Goal: Check status

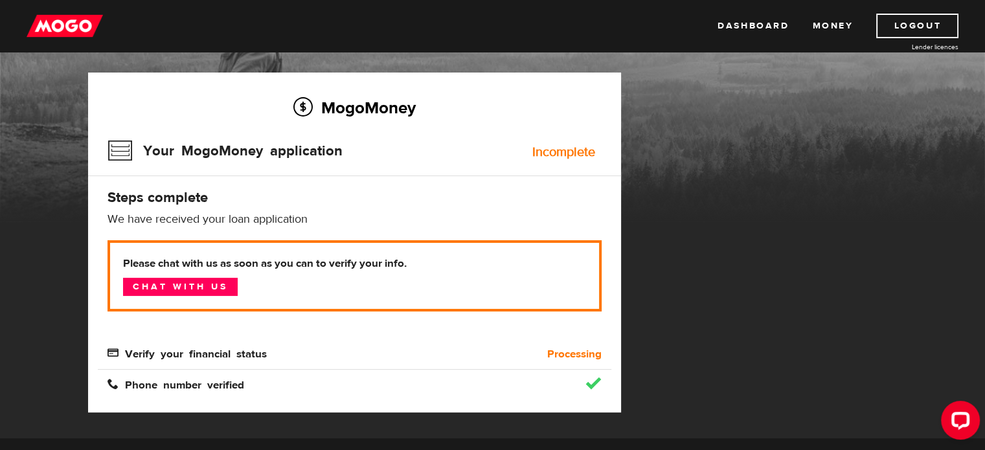
scroll to position [65, 0]
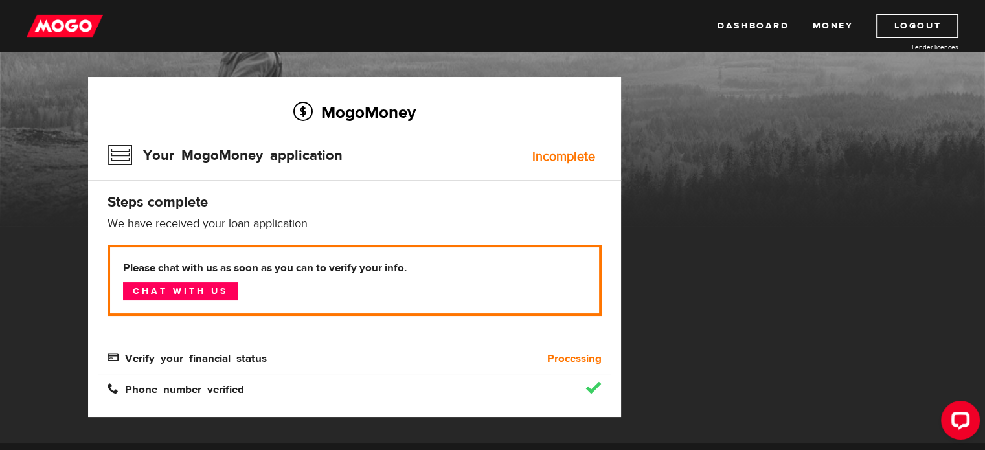
click at [293, 157] on h3 "Your MogoMoney application" at bounding box center [224, 156] width 235 height 34
click at [211, 206] on h4 "Steps complete" at bounding box center [354, 202] width 494 height 18
click at [187, 271] on b "Please chat with us as soon as you can to verify your info." at bounding box center [354, 268] width 463 height 16
click at [194, 289] on link "Chat with us" at bounding box center [180, 291] width 115 height 18
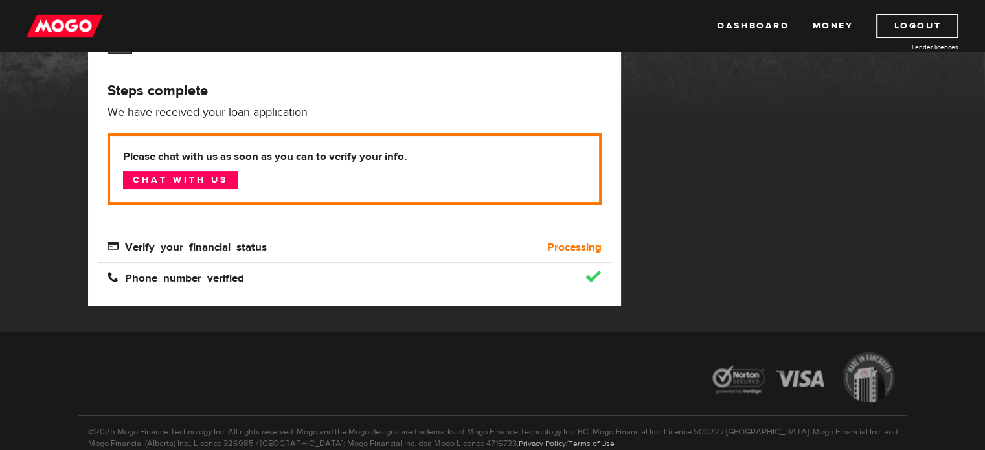
scroll to position [174, 0]
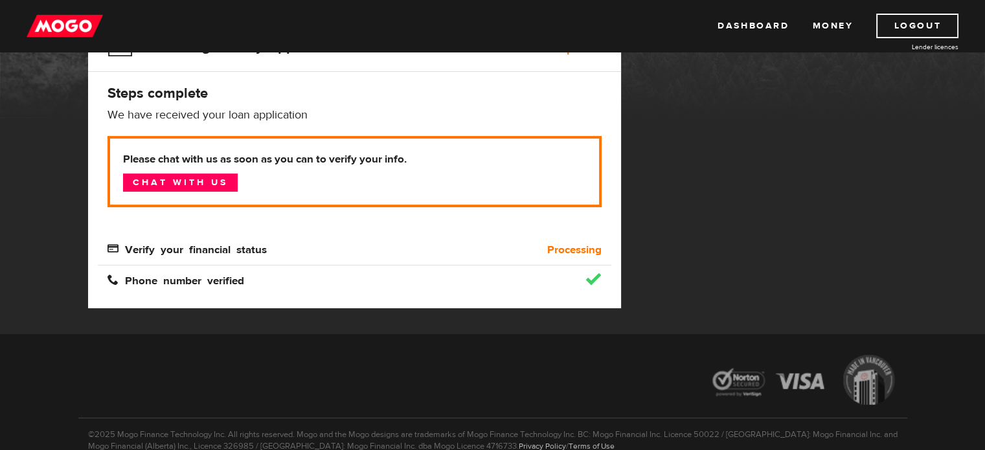
click at [580, 251] on b "Processing" at bounding box center [574, 250] width 54 height 16
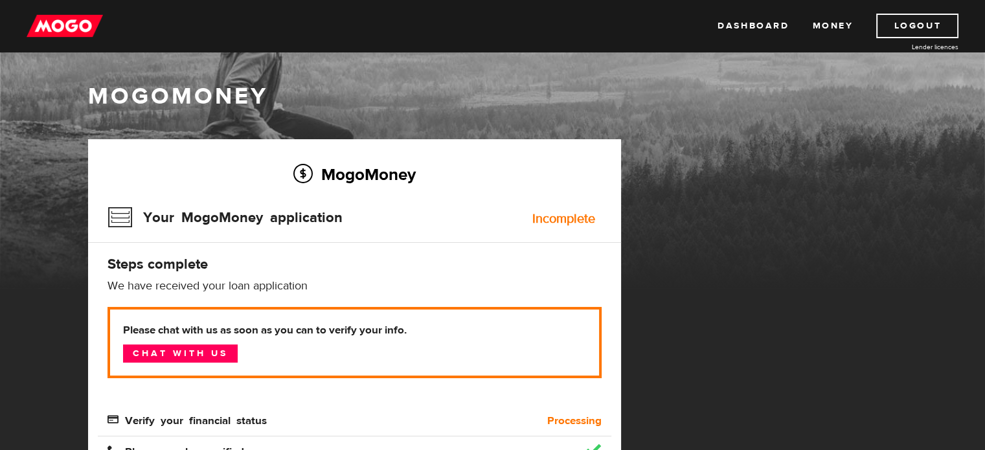
scroll to position [0, 0]
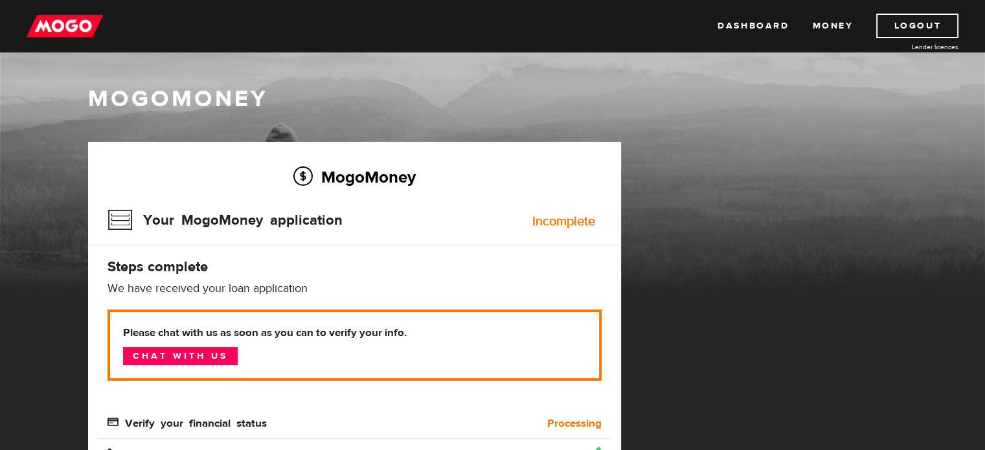
click at [181, 220] on h3 "Your MogoMoney application" at bounding box center [224, 220] width 235 height 34
drag, startPoint x: 159, startPoint y: 270, endPoint x: 172, endPoint y: 272, distance: 12.5
click at [166, 271] on h4 "Steps complete" at bounding box center [354, 267] width 494 height 18
drag, startPoint x: 192, startPoint y: 272, endPoint x: 203, endPoint y: 289, distance: 20.7
click at [192, 273] on h4 "Steps complete" at bounding box center [354, 267] width 494 height 18
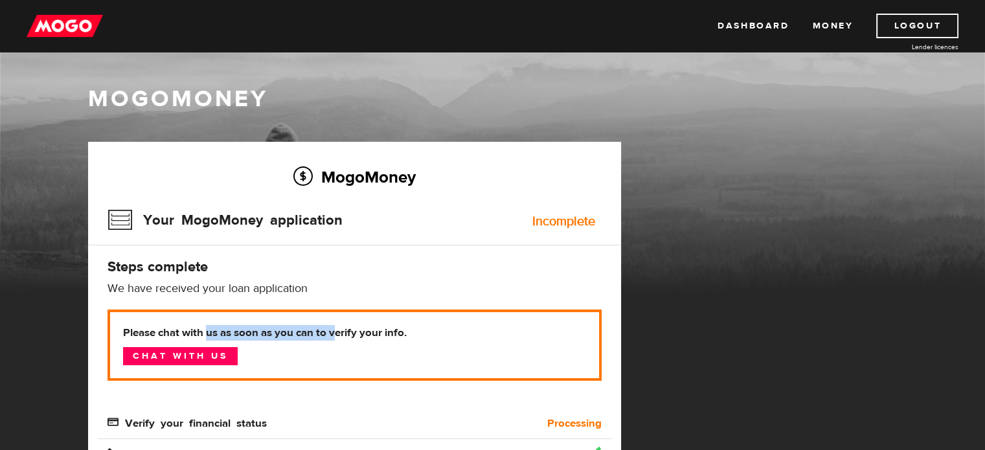
drag, startPoint x: 209, startPoint y: 302, endPoint x: 374, endPoint y: 312, distance: 164.8
click at [337, 312] on div "MogoMoney Your MogoMoney application Incomplete Steps complete We have received…" at bounding box center [354, 312] width 533 height 340
click at [425, 315] on p "Please chat with us as soon as you can to verify your info. Chat with us" at bounding box center [354, 345] width 494 height 71
